Goal: Communication & Community: Answer question/provide support

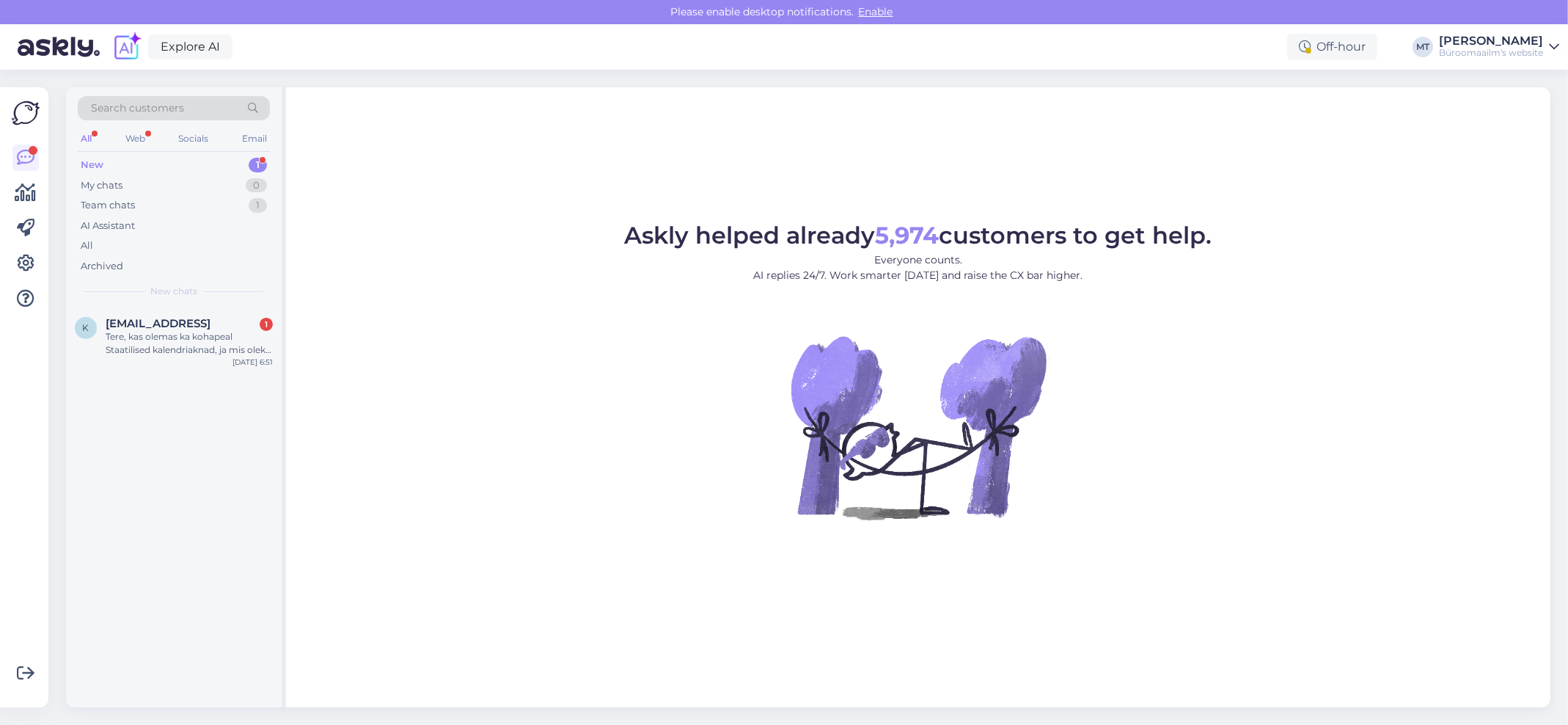
click at [93, 164] on div "New" at bounding box center [92, 164] width 22 height 15
click at [156, 335] on div "Tere, kas olemas ka kohapeal Staatilised kalendriaknad, ja mis oleks nende maks…" at bounding box center [189, 343] width 168 height 27
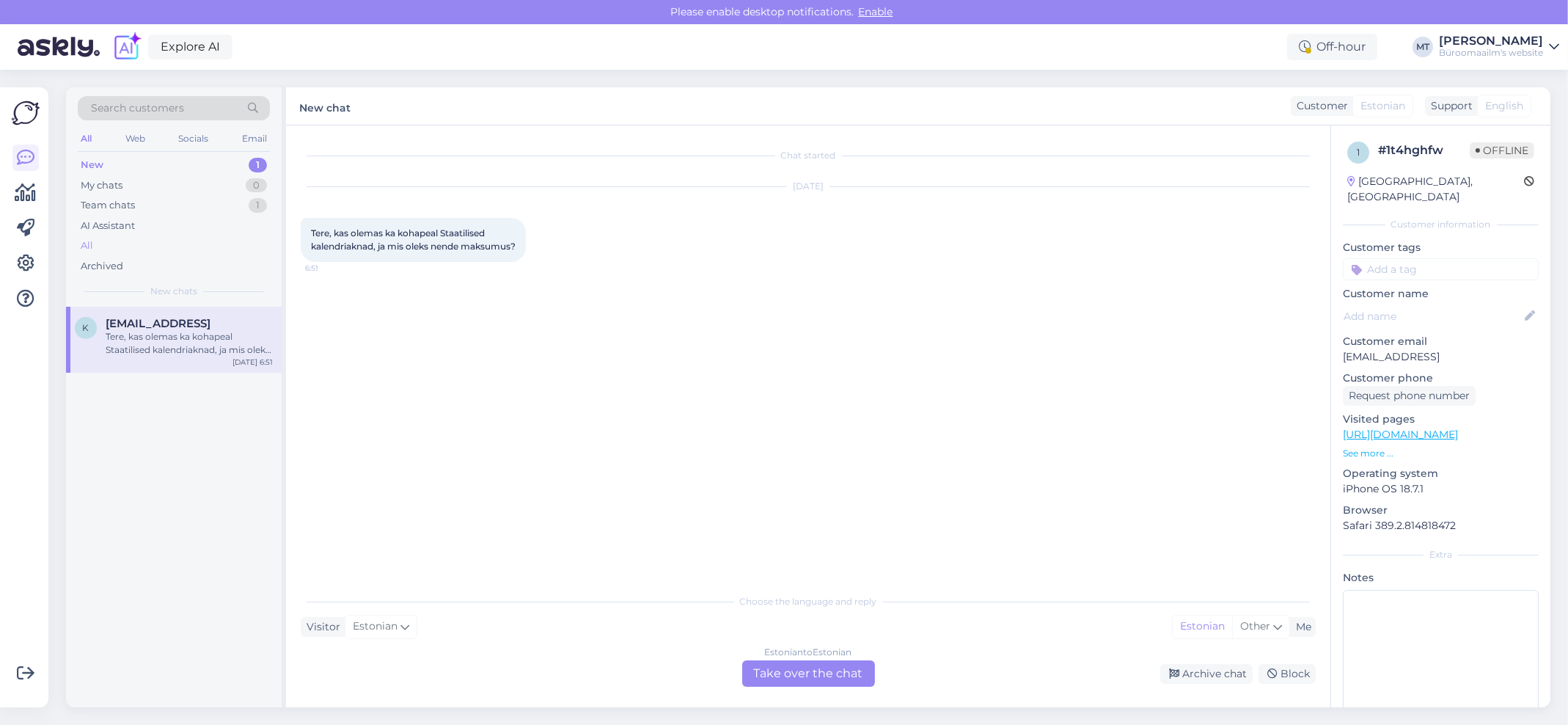
click at [88, 246] on div "All" at bounding box center [87, 245] width 13 height 15
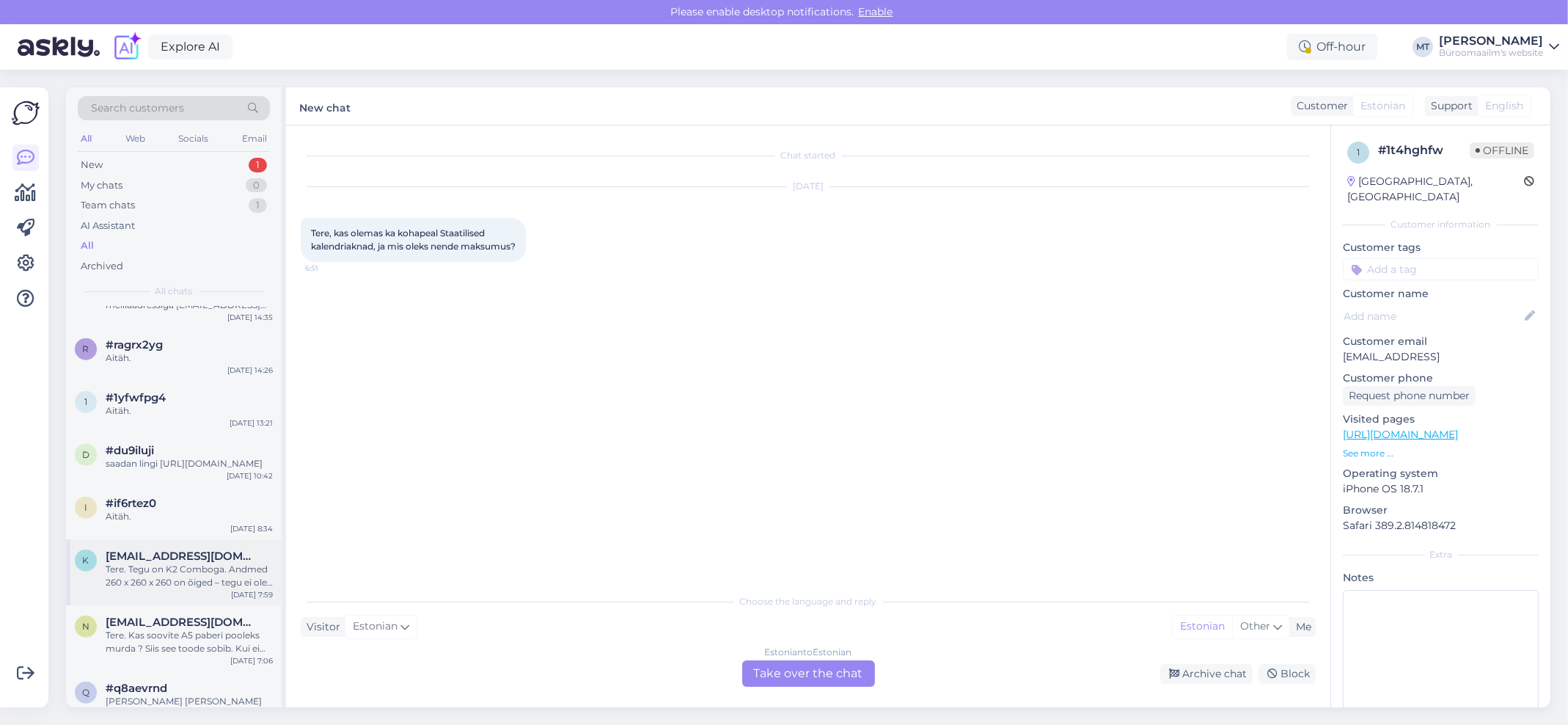
scroll to position [3327, 0]
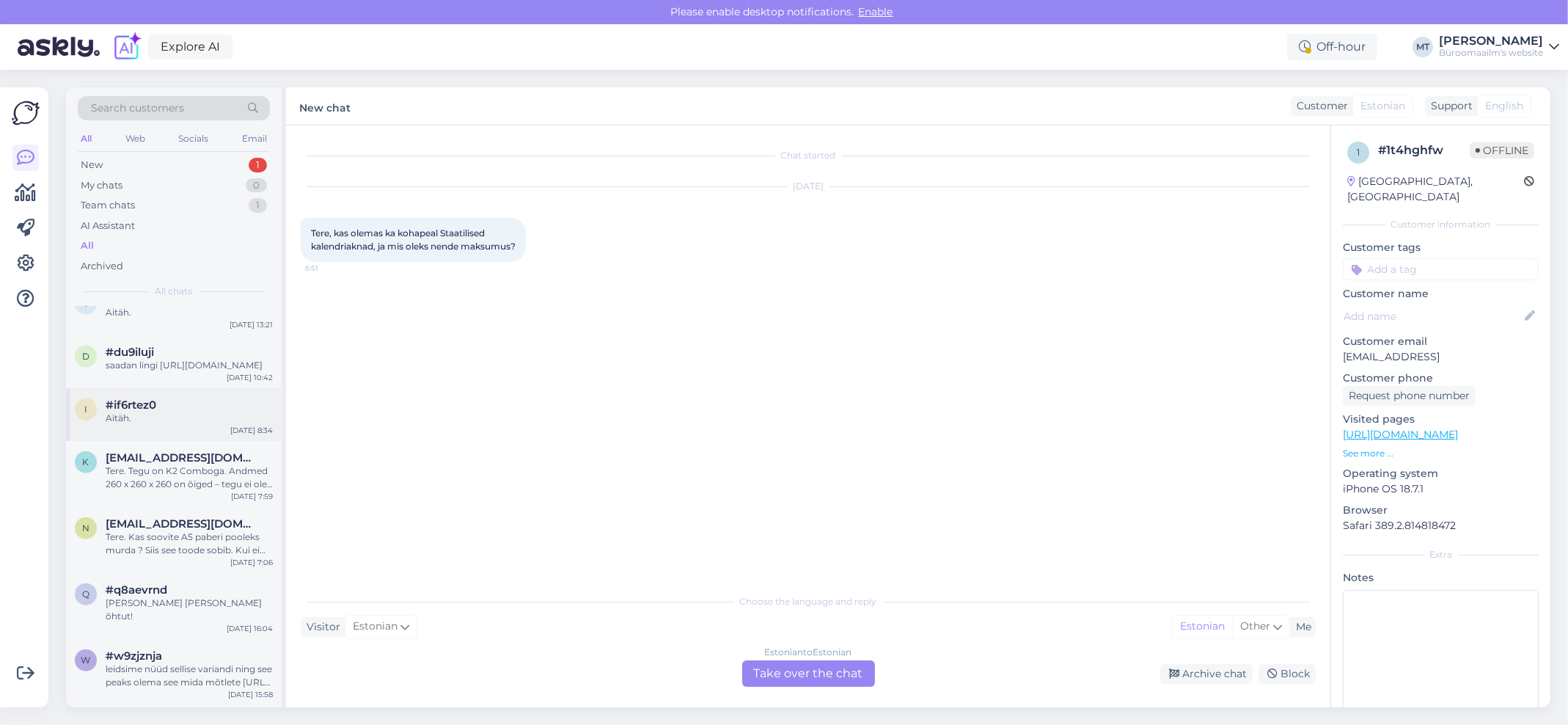
click at [118, 412] on span "#if6rtez0" at bounding box center [131, 404] width 51 height 13
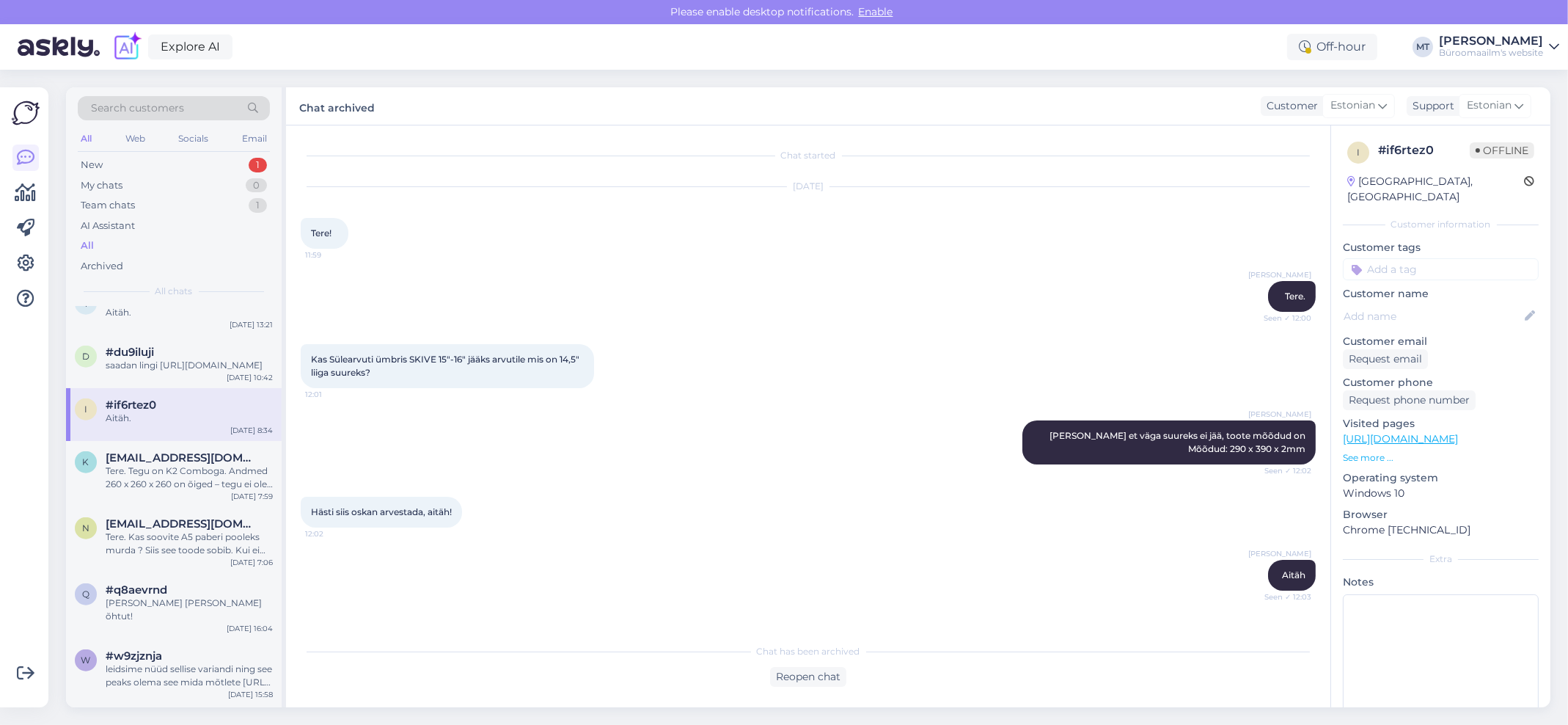
scroll to position [2992, 0]
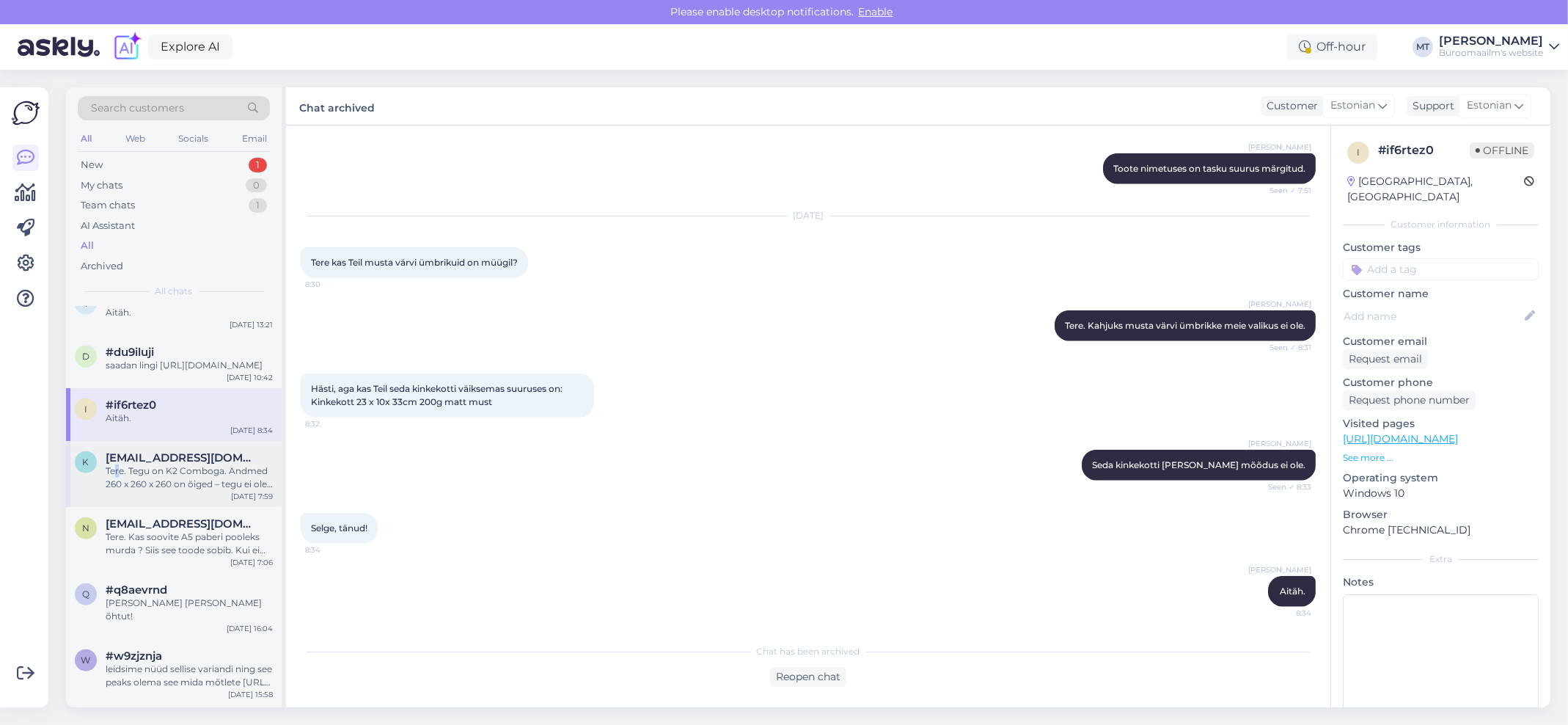
click at [117, 491] on div "Tere. Tegu on K2 Comboga. Andmed 260 x 260 x 260 on õiged – tegu ei ole K2 Plus…" at bounding box center [189, 477] width 168 height 27
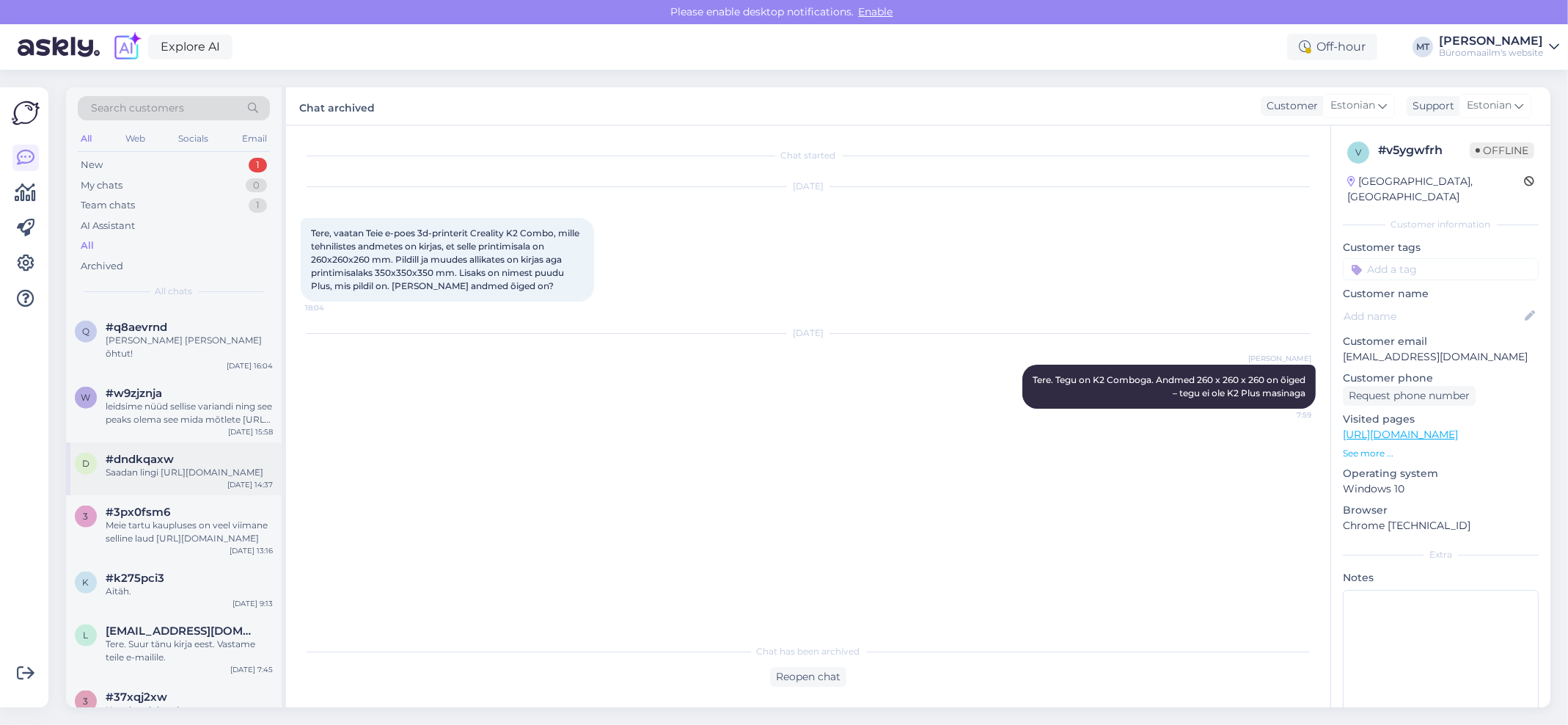
scroll to position [3620, 0]
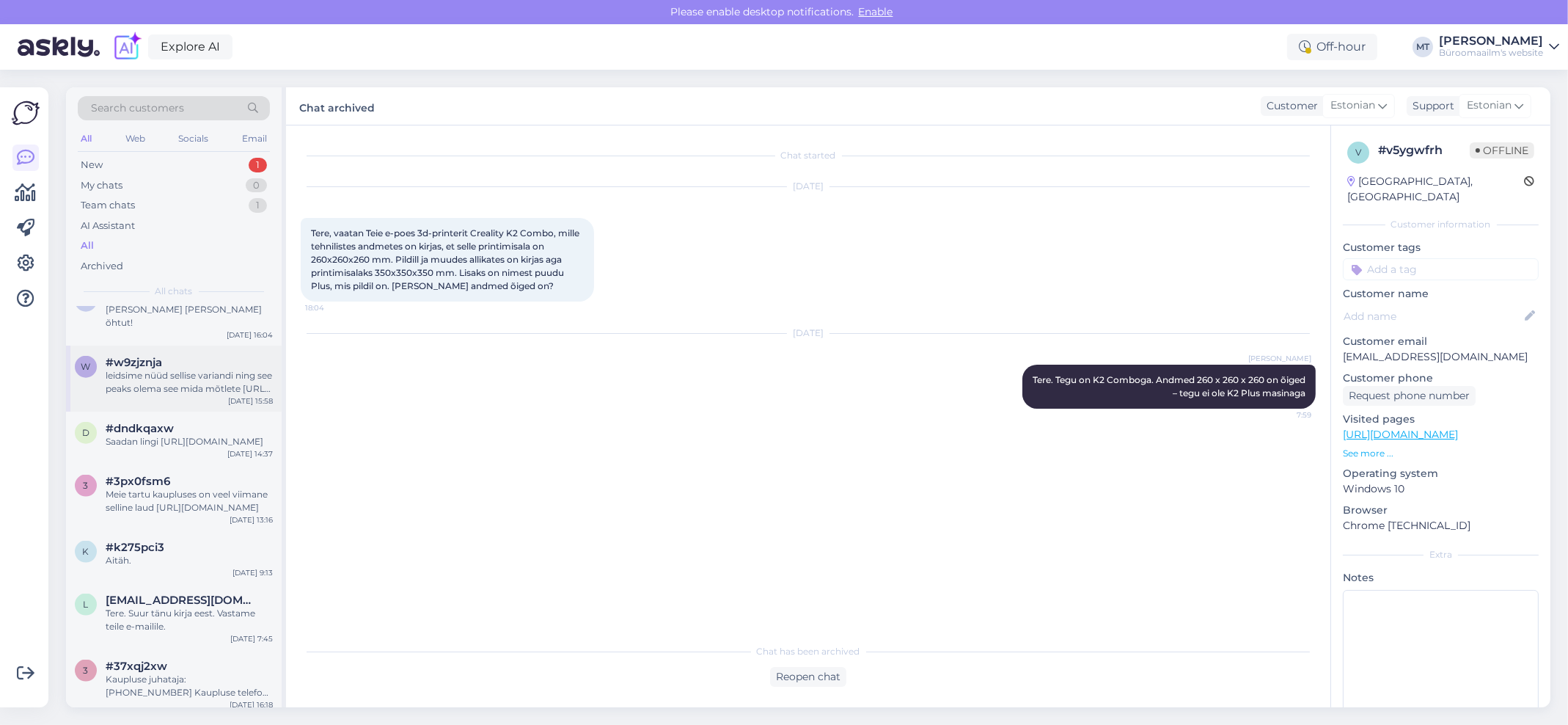
click at [123, 395] on div "leidsime nüüd sellise variandi ning see peaks olema see mida mõtlete [URL][DOMA…" at bounding box center [189, 382] width 168 height 27
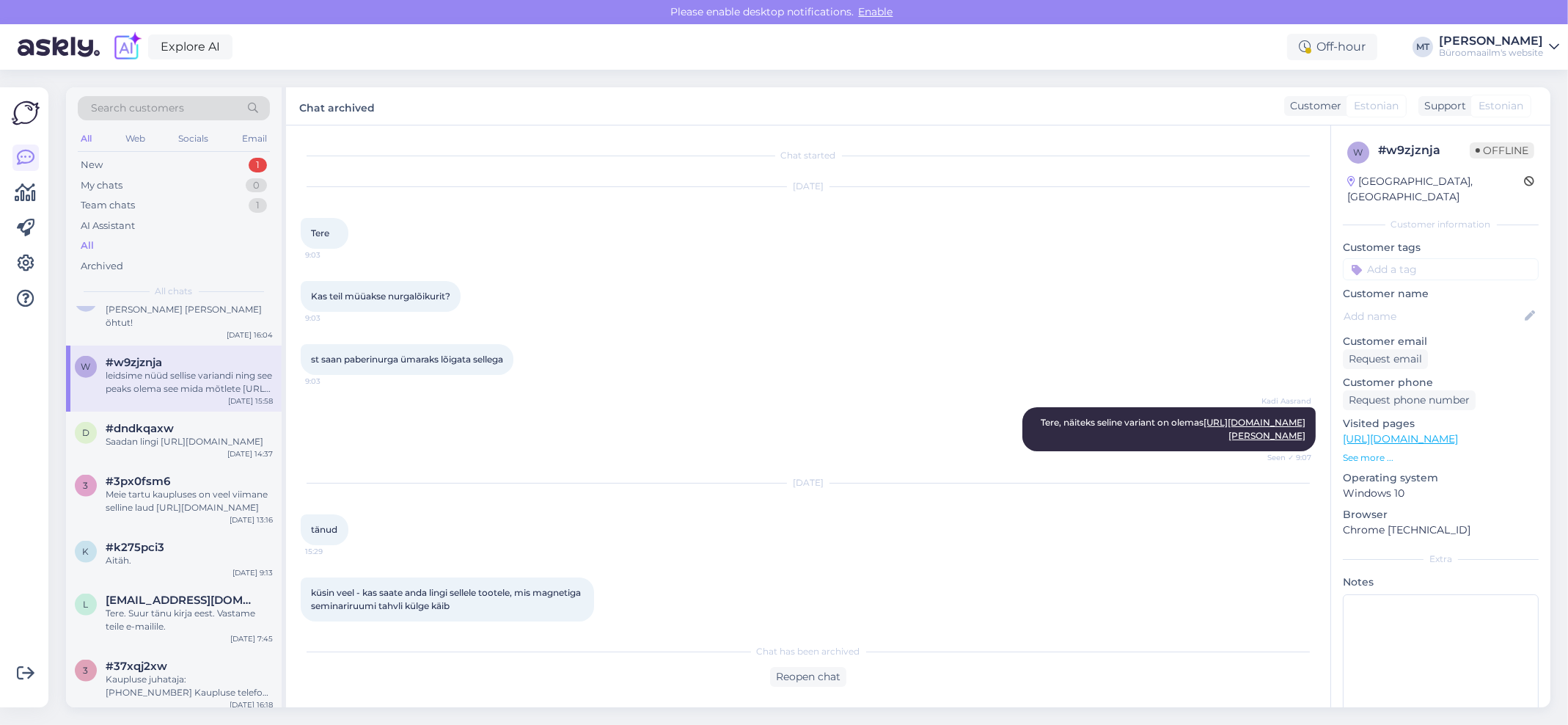
scroll to position [283, 0]
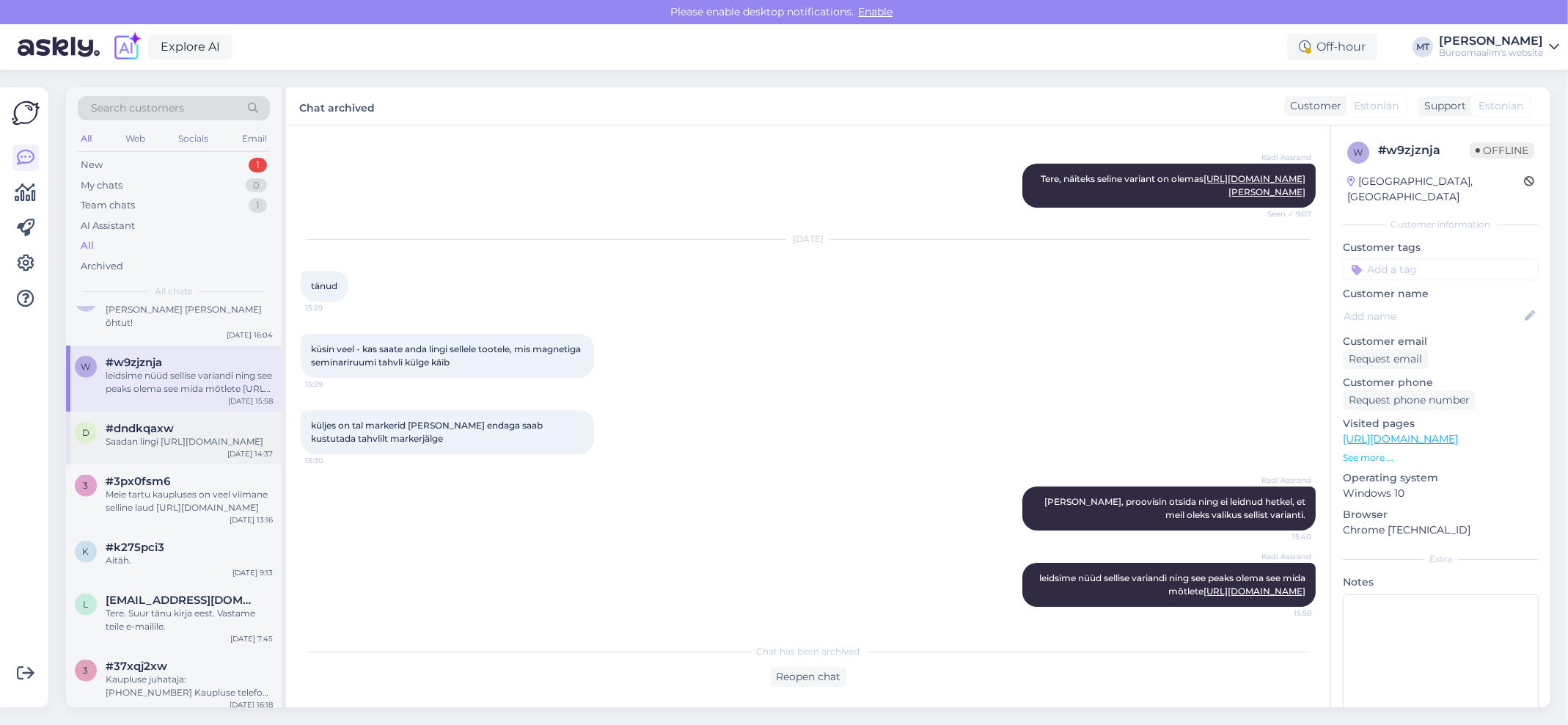
click at [122, 448] on div "Saadan lingi [URL][DOMAIN_NAME]" at bounding box center [189, 441] width 168 height 13
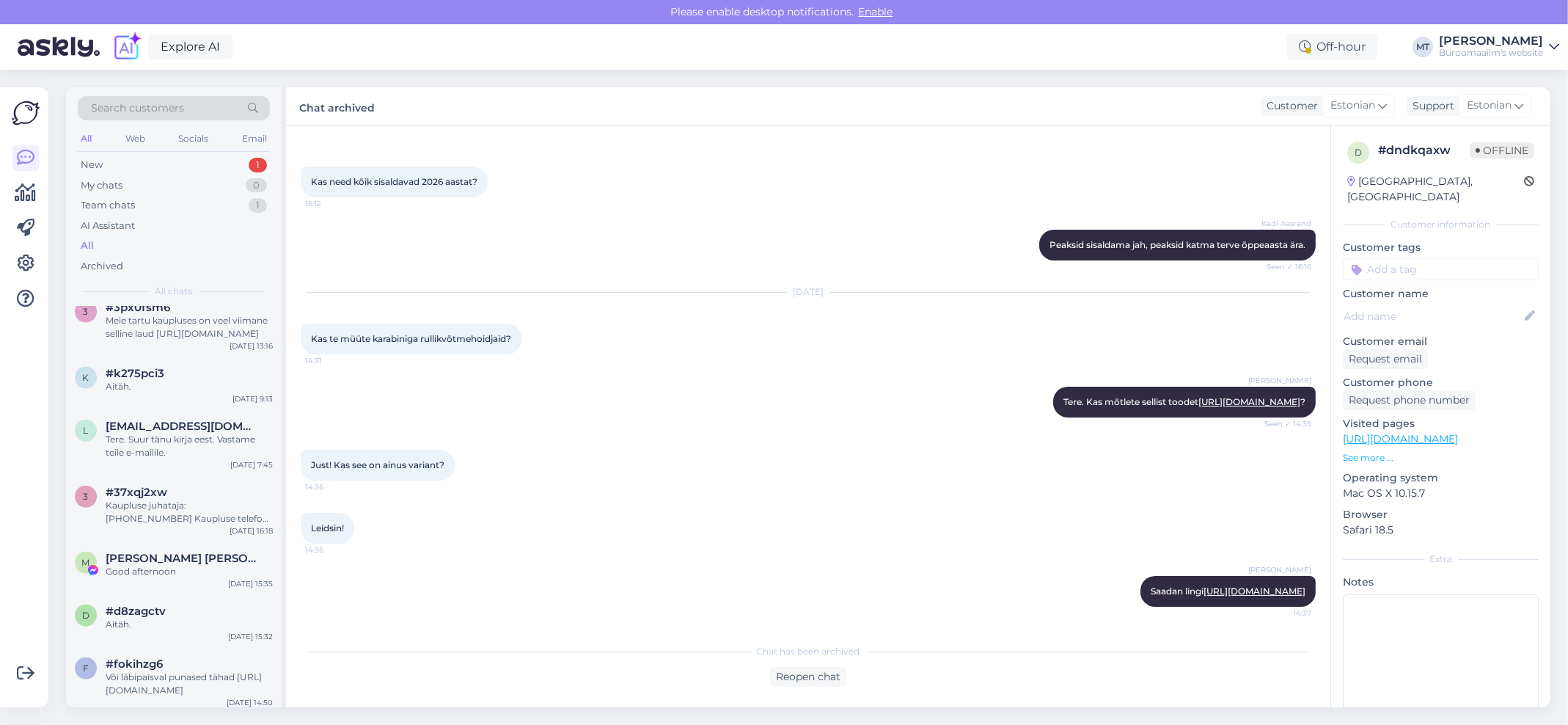
scroll to position [3816, 0]
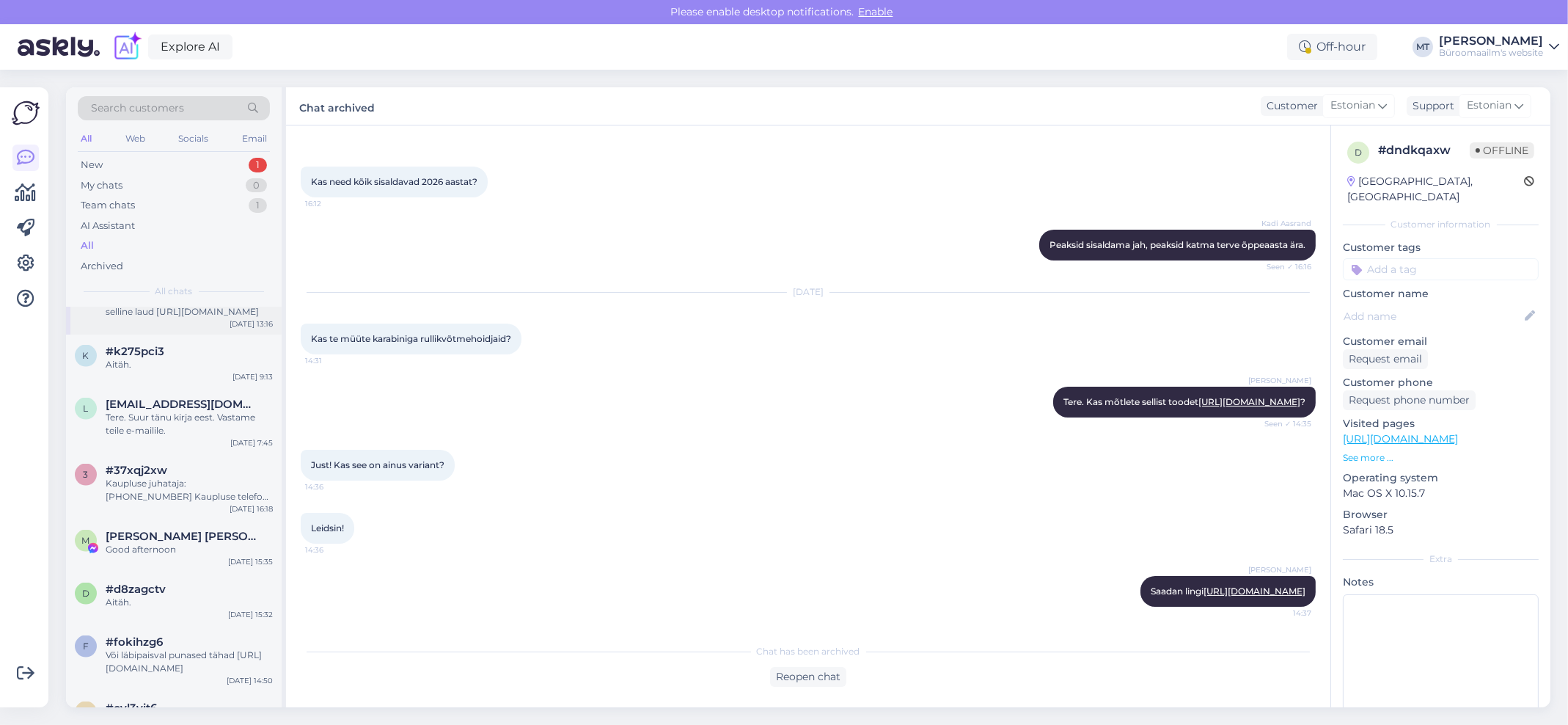
click at [138, 318] on div "Meie tartu kaupluses on veel viimane selline laud [URL][DOMAIN_NAME]" at bounding box center [189, 305] width 168 height 27
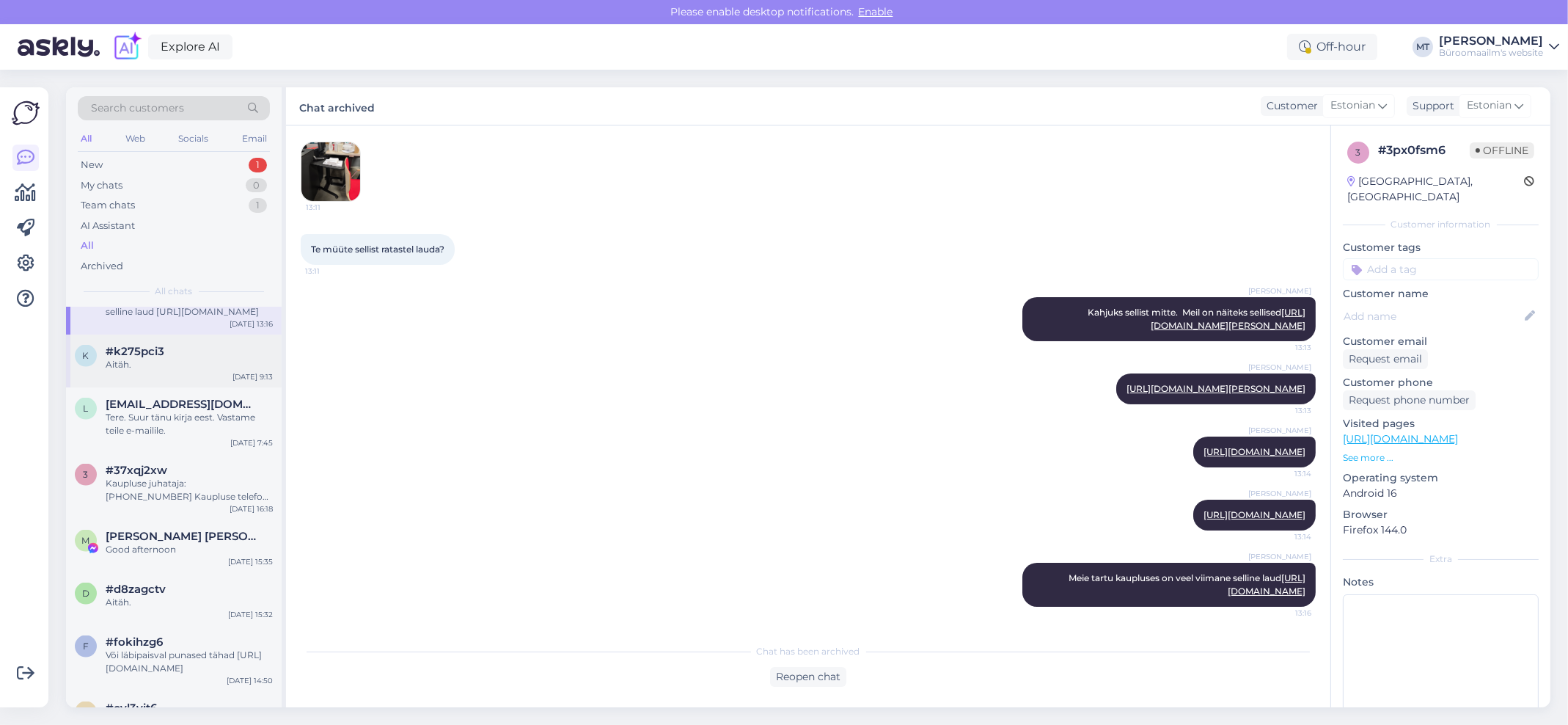
click at [121, 372] on div "Aitäh." at bounding box center [189, 364] width 168 height 13
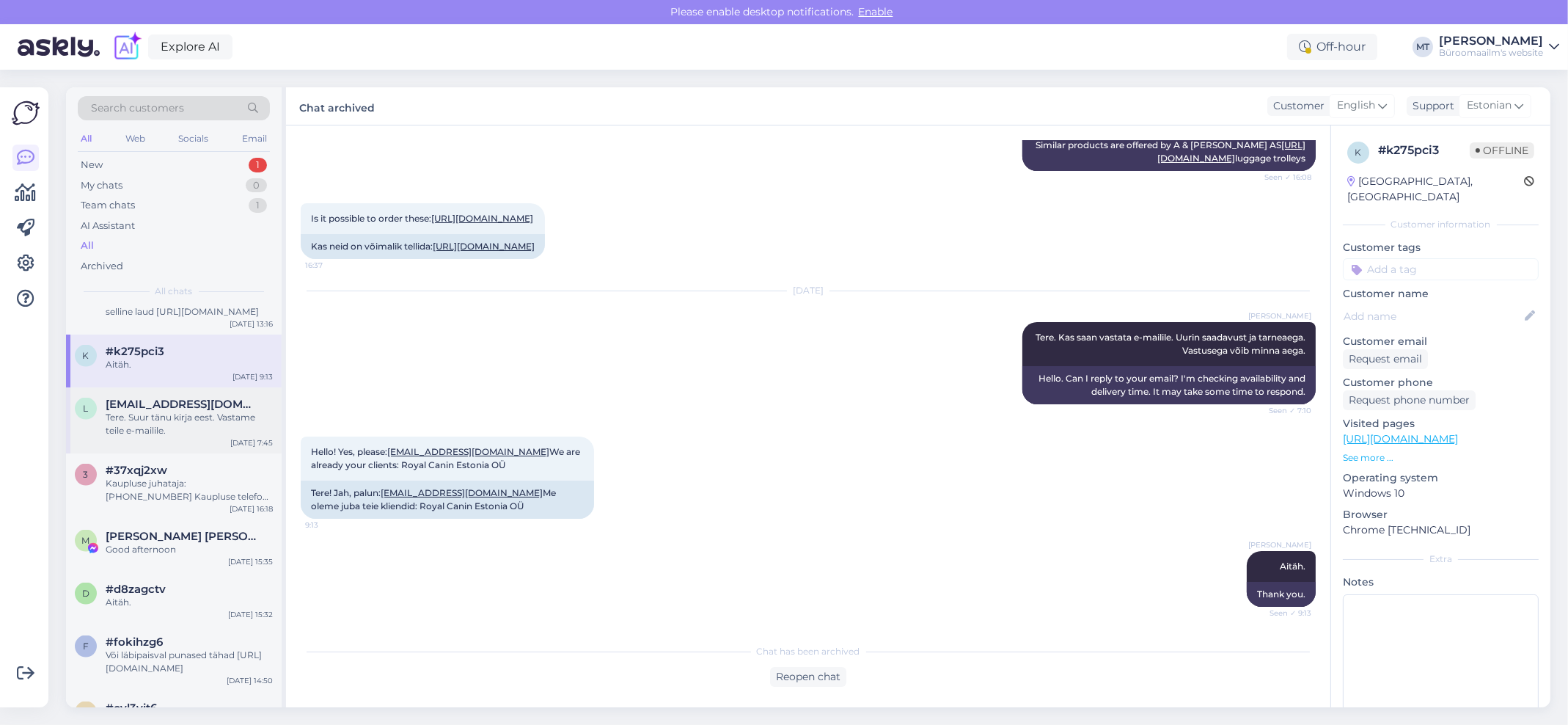
click at [124, 438] on div "Tere. Suur tänu kirja eest. Vastame teile e-mailile." at bounding box center [189, 424] width 168 height 27
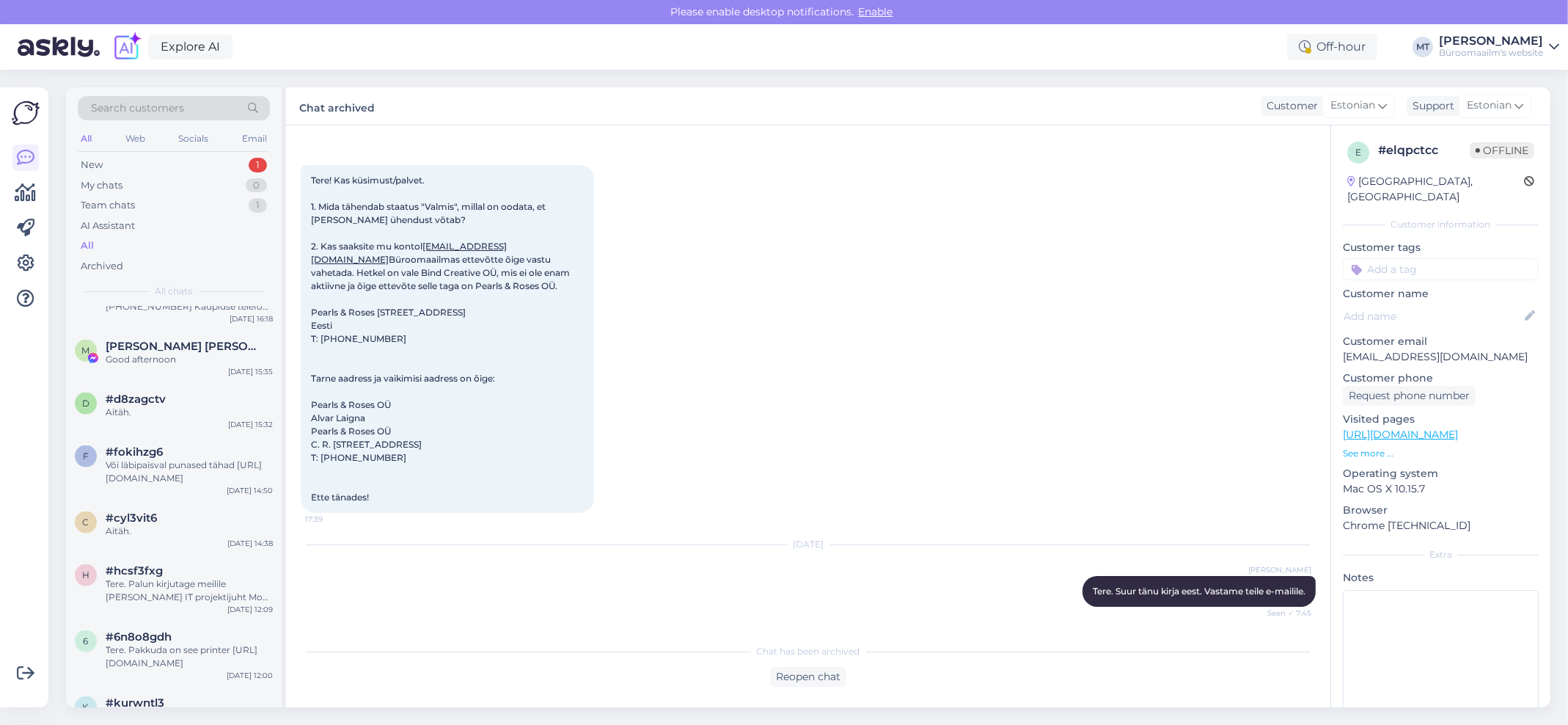
scroll to position [4011, 0]
click at [125, 414] on div "Aitäh." at bounding box center [189, 407] width 168 height 13
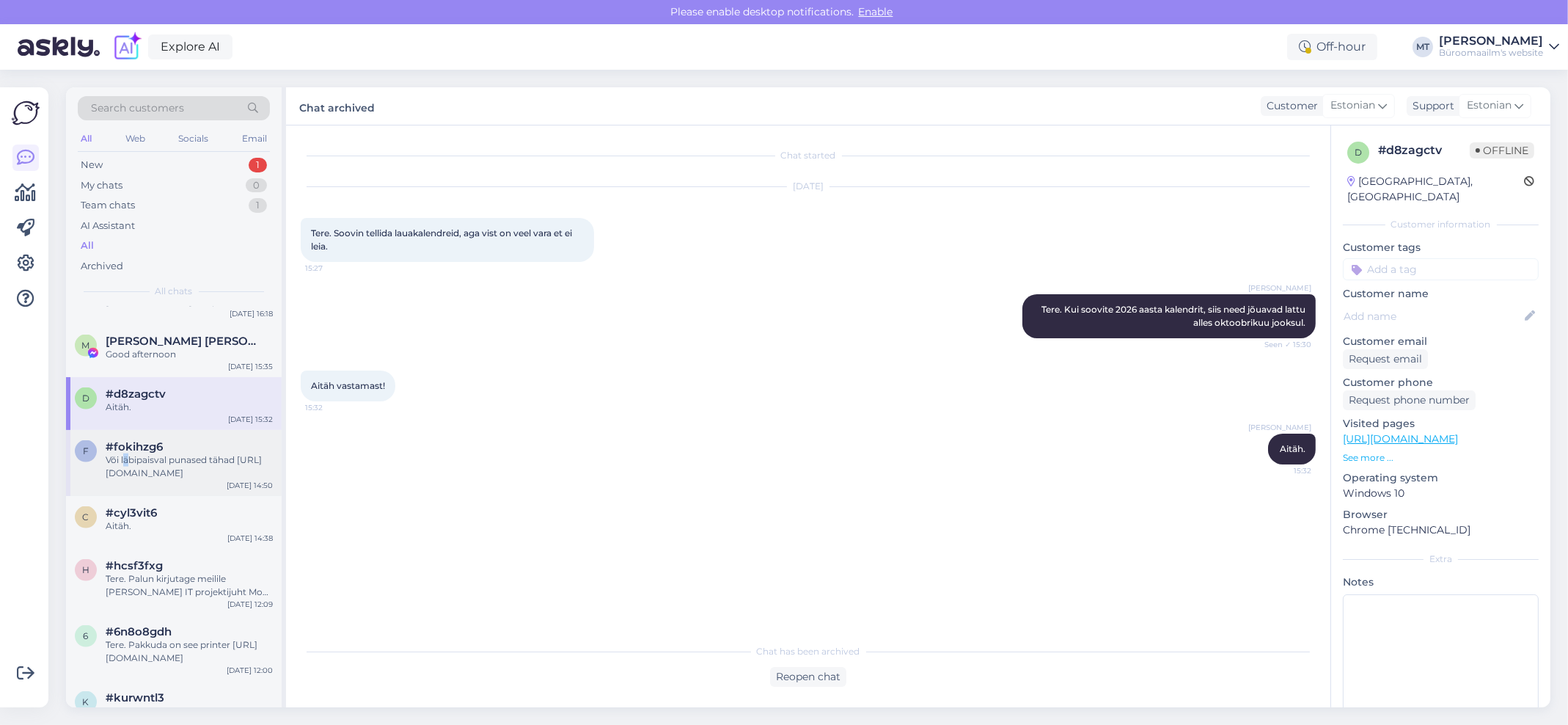
click at [125, 480] on div "Või läbipaisval punased tähad [URL][DOMAIN_NAME]" at bounding box center [189, 466] width 168 height 27
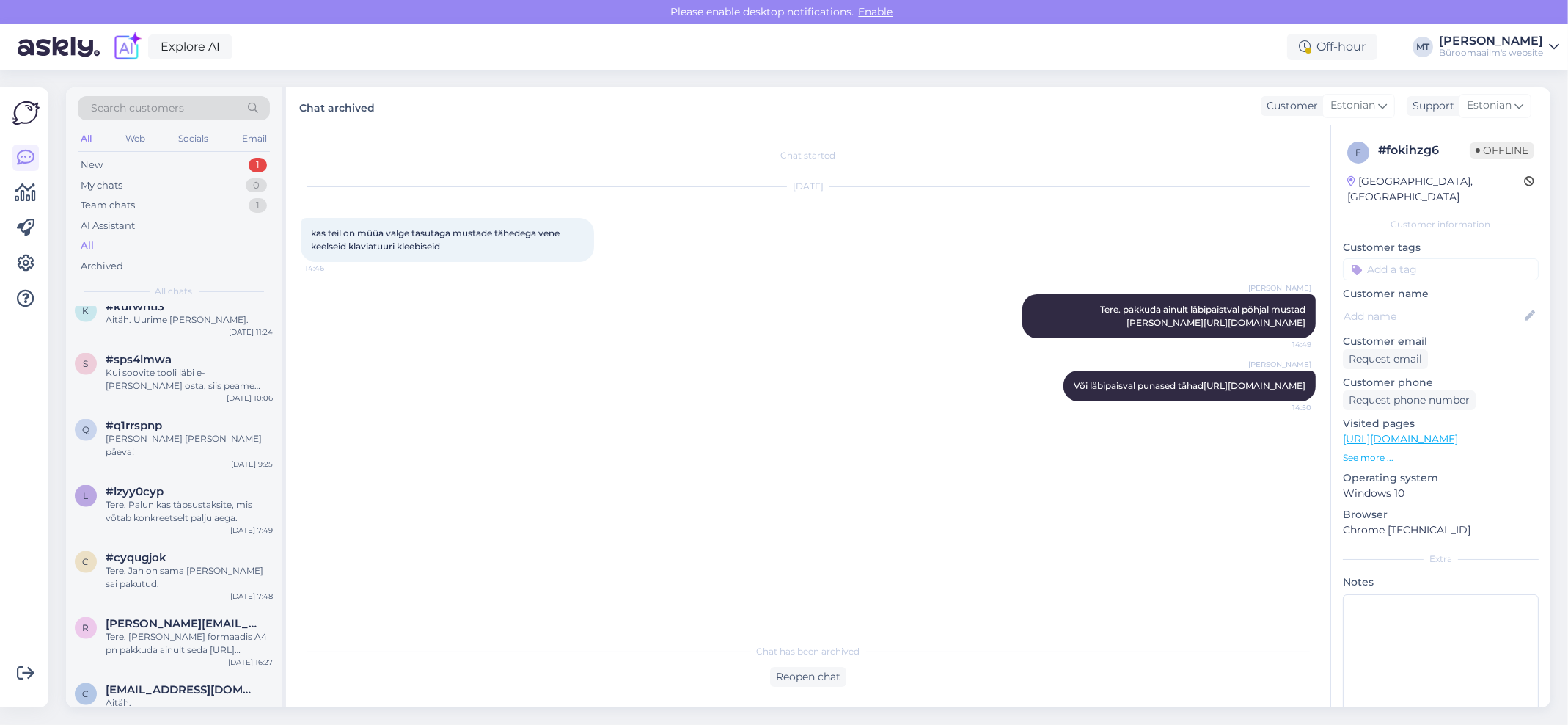
scroll to position [4403, 0]
click at [143, 432] on span "#q1rrspnp" at bounding box center [134, 424] width 57 height 13
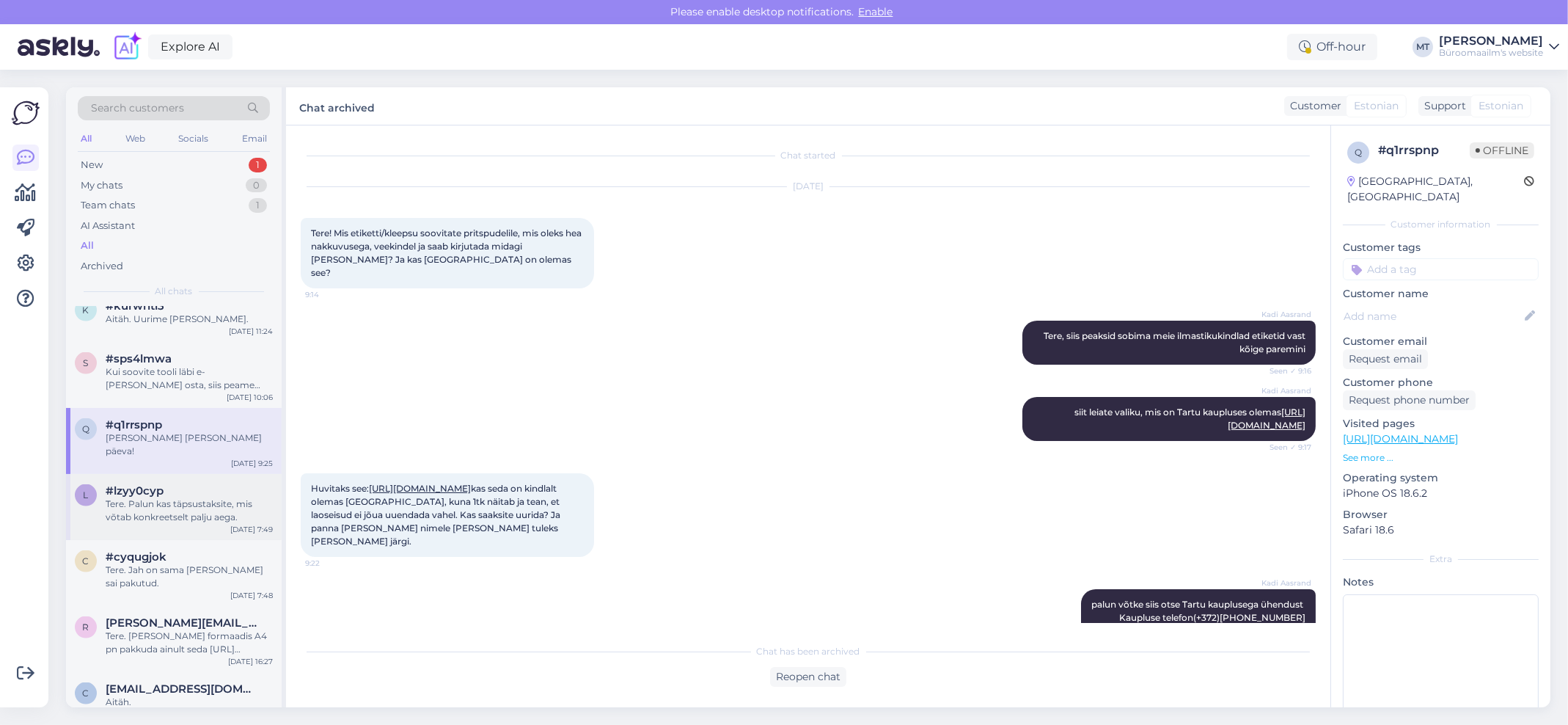
scroll to position [267, 0]
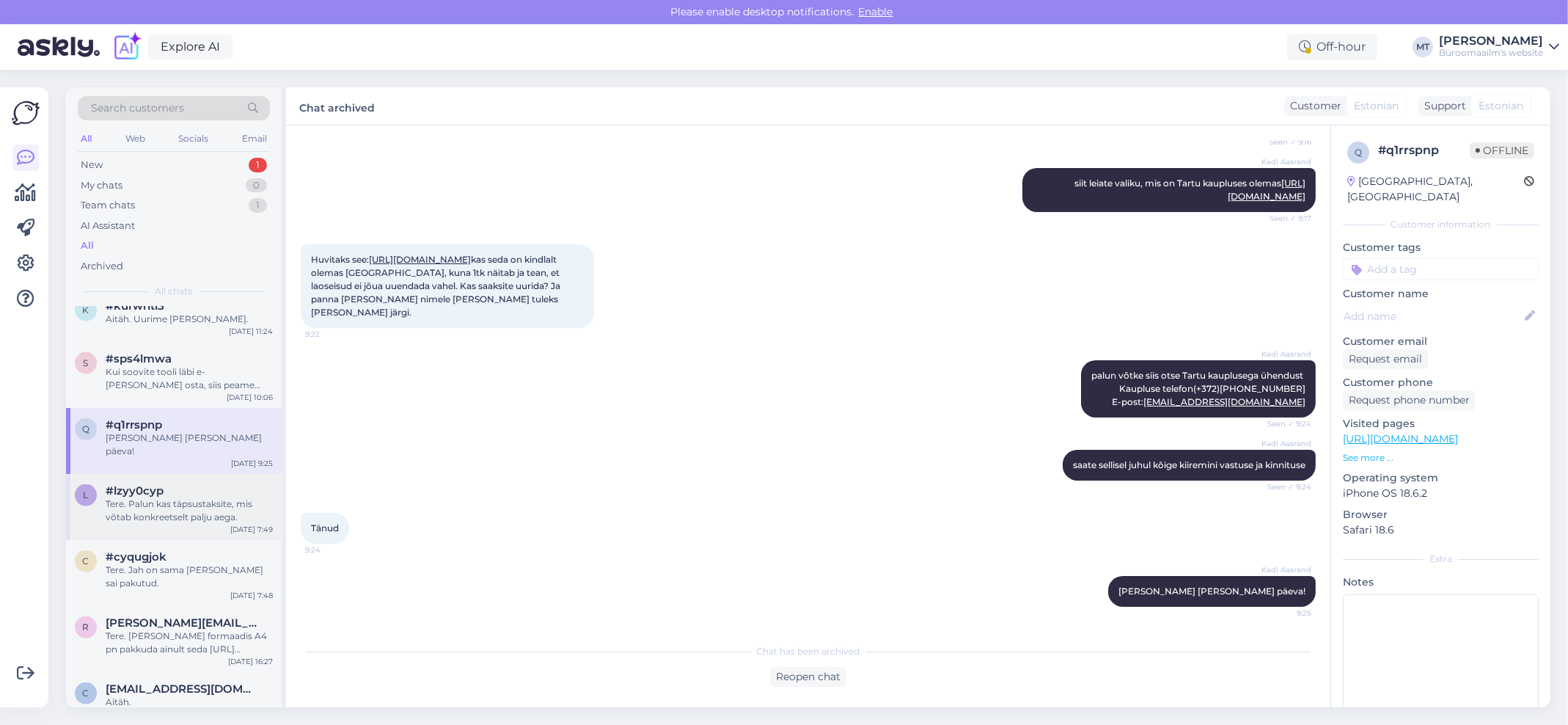
click at [135, 498] on span "#lzyy0cyp" at bounding box center [134, 490] width 58 height 13
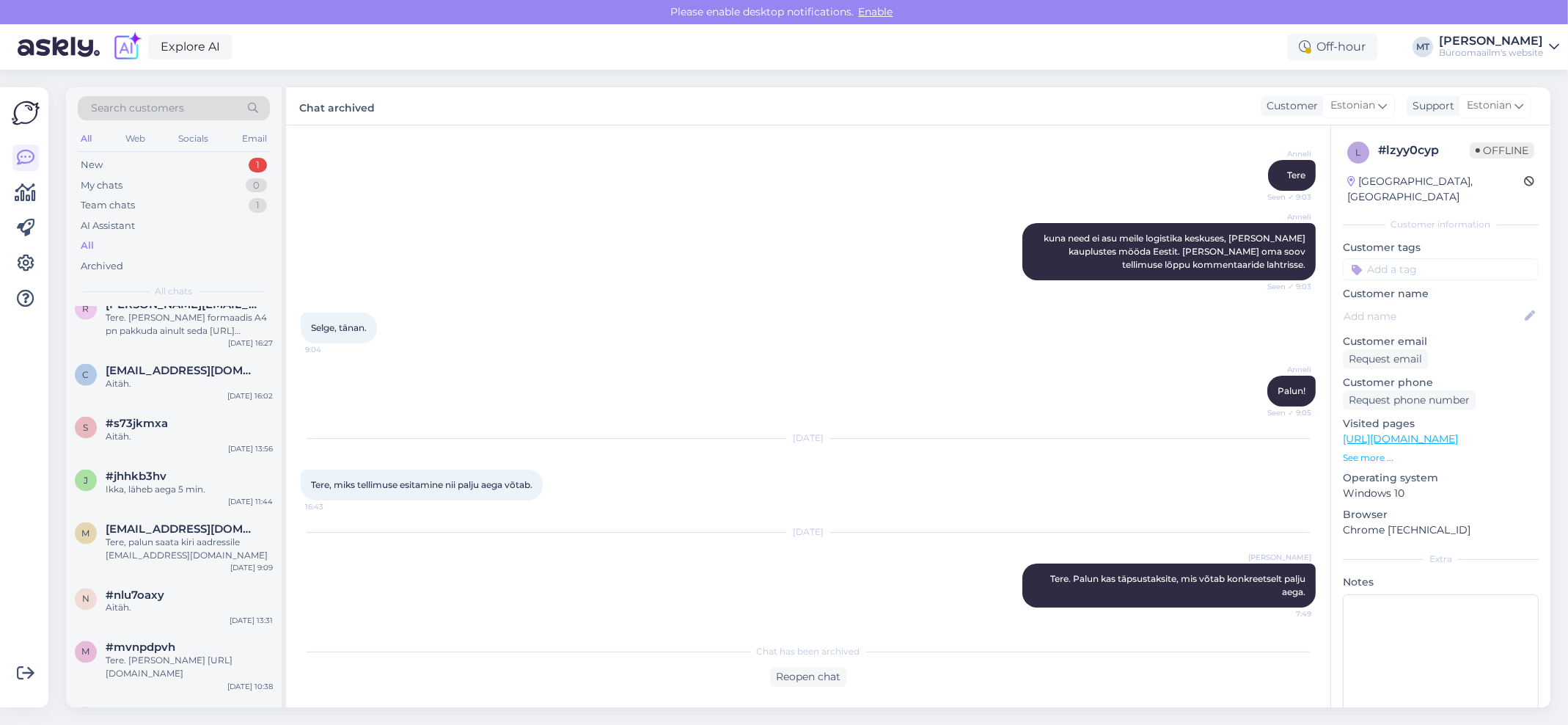
scroll to position [4795, 0]
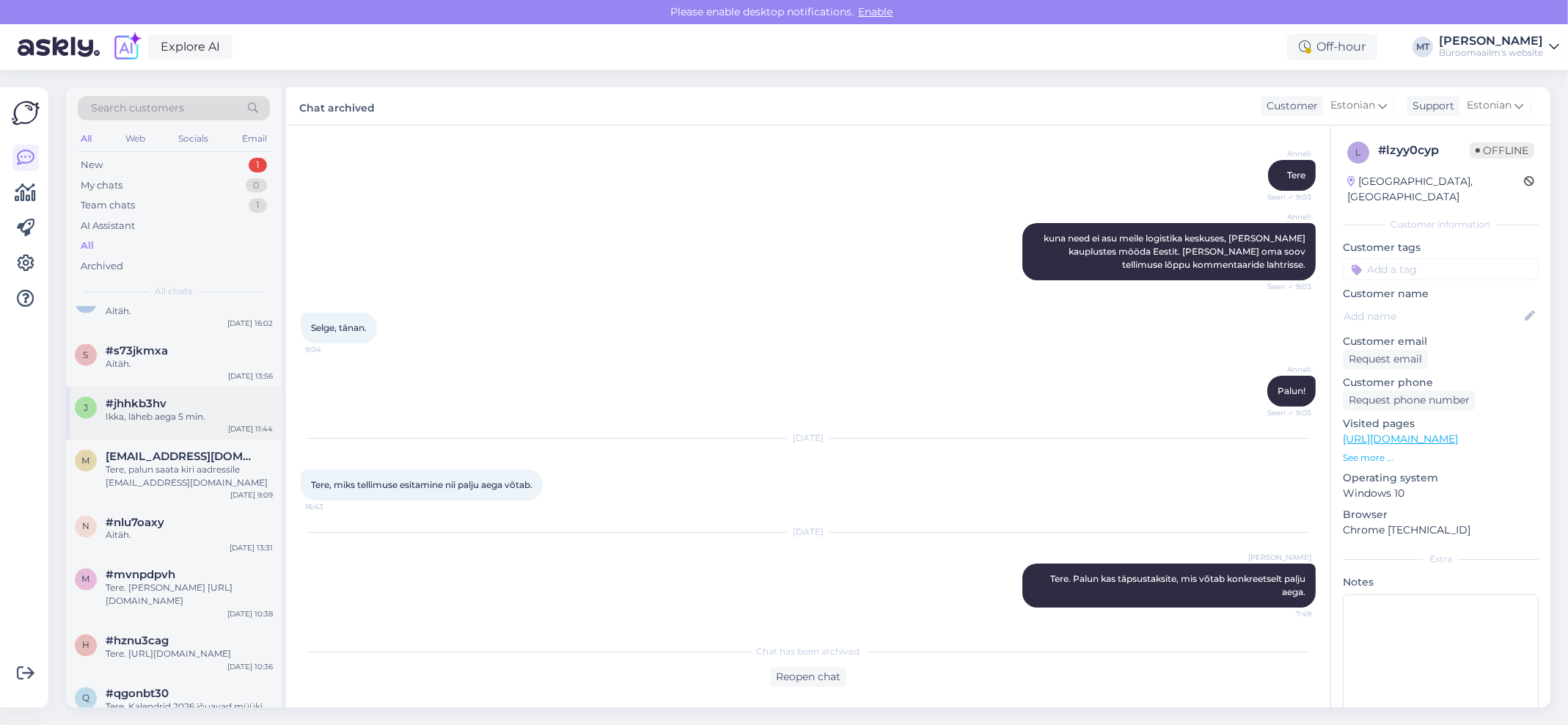
click at [106, 423] on div "Ikka, läheb aega 5 min." at bounding box center [189, 416] width 168 height 13
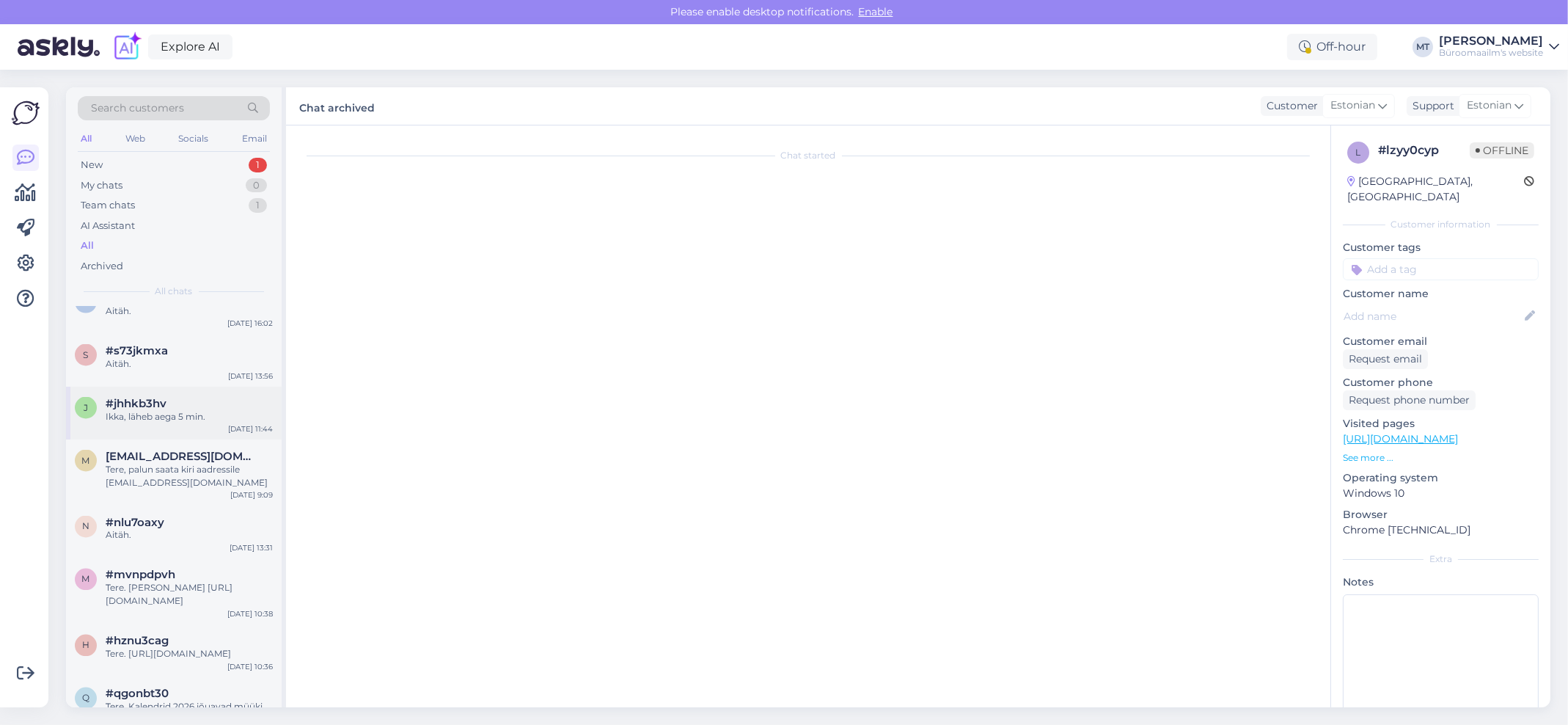
scroll to position [122, 0]
